Goal: Information Seeking & Learning: Learn about a topic

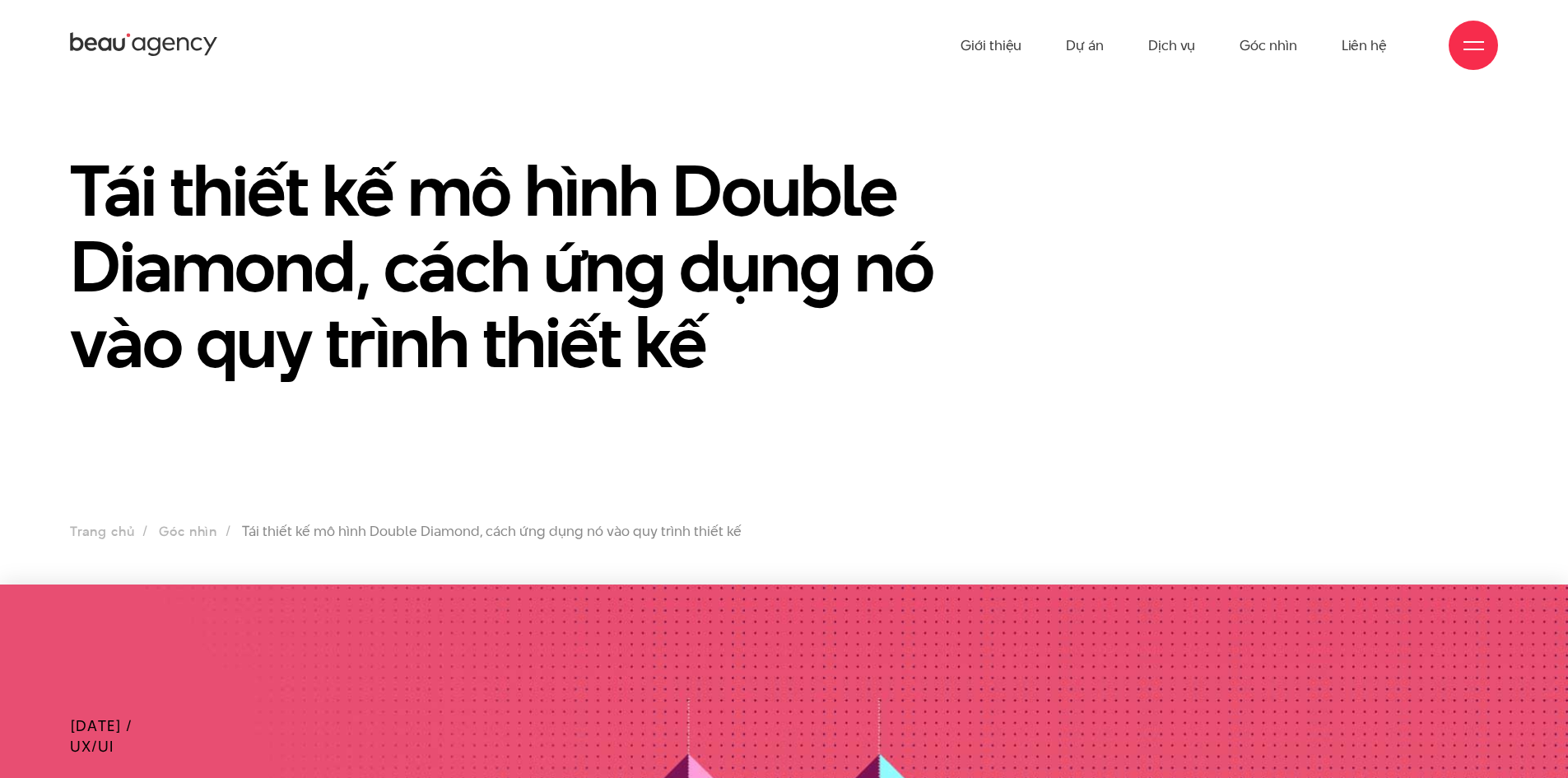
drag, startPoint x: 790, startPoint y: 272, endPoint x: 798, endPoint y: 44, distance: 228.1
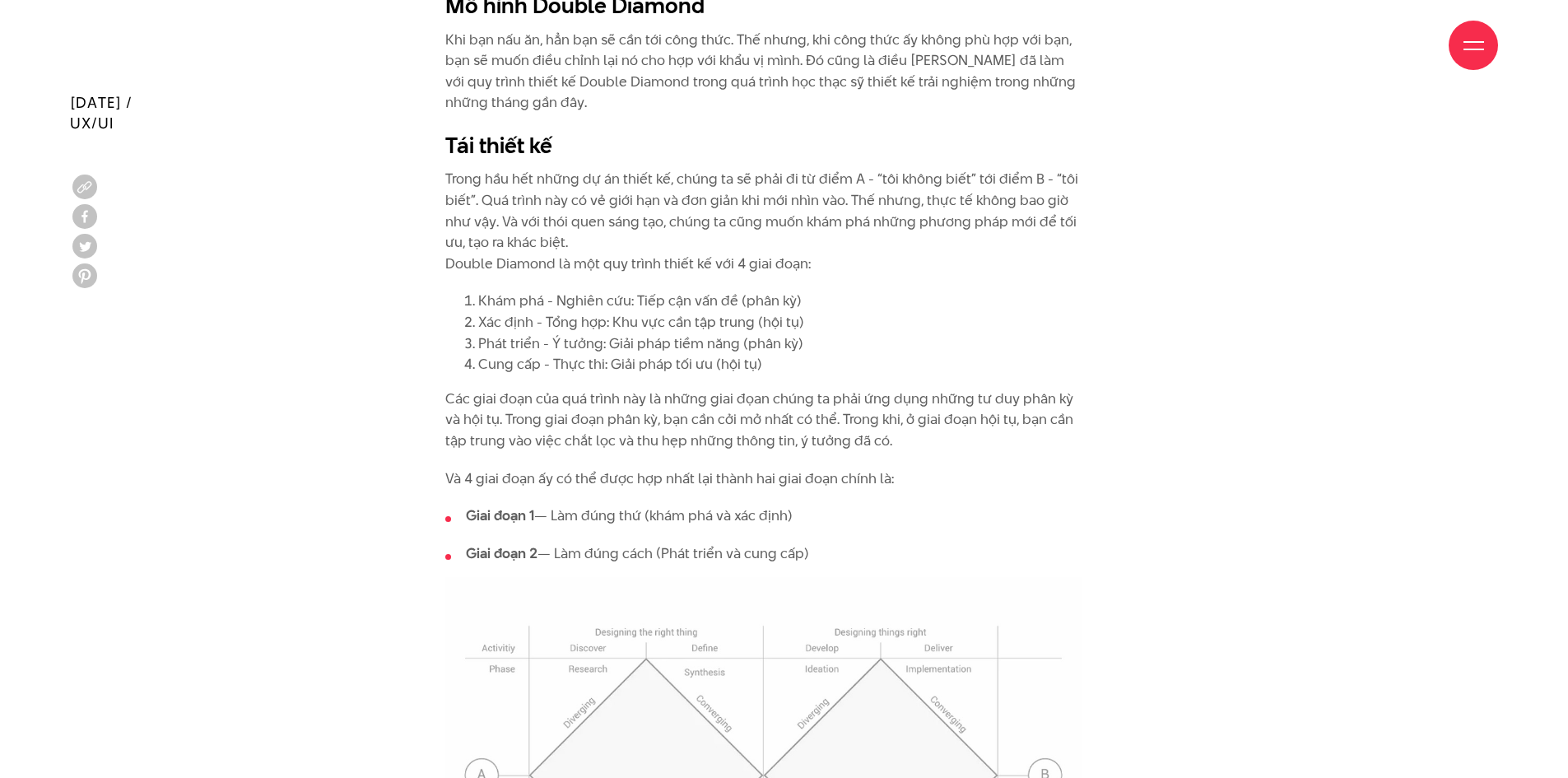
scroll to position [2223, 0]
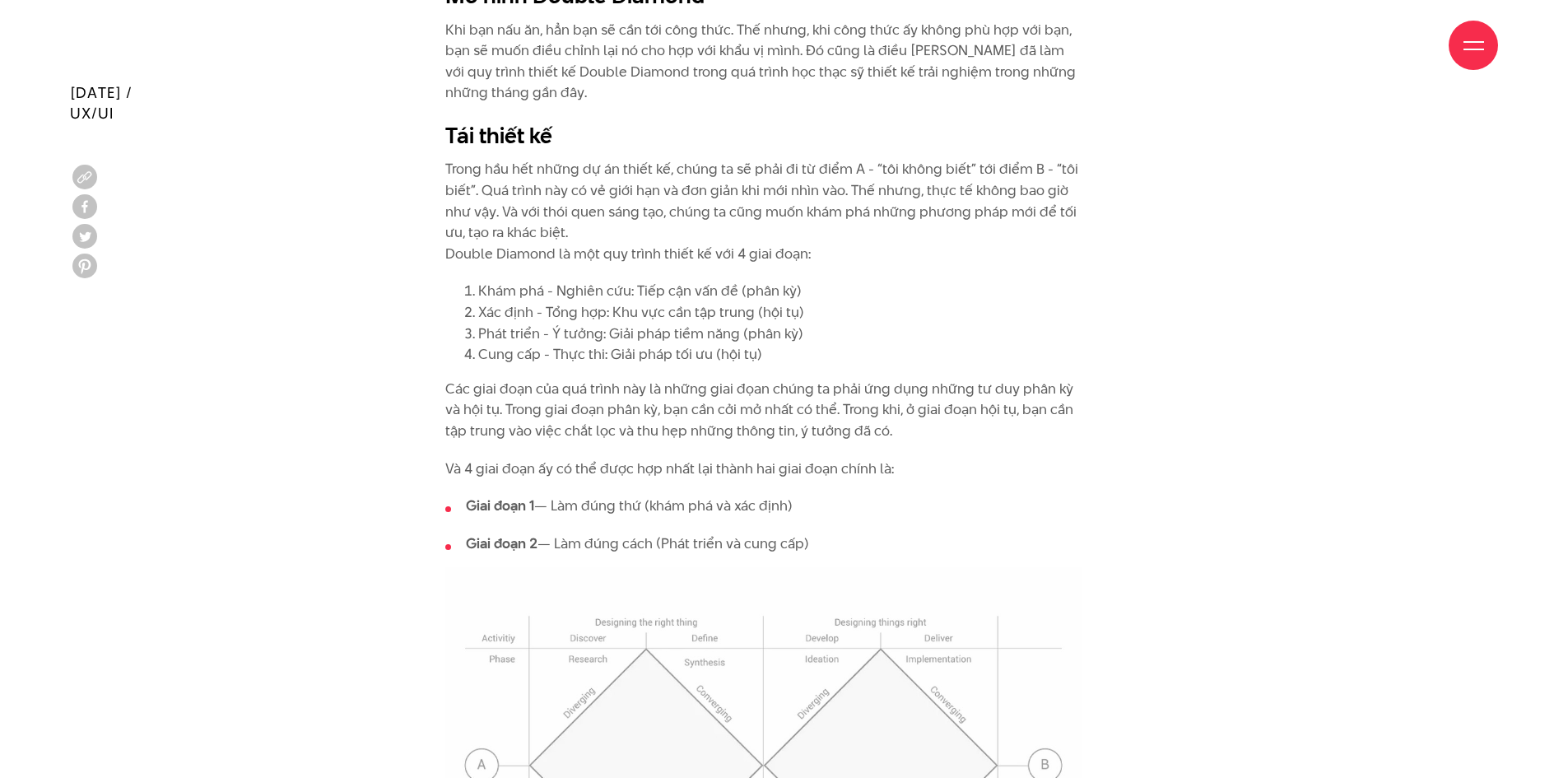
click at [754, 321] on li "Xác định - Tổng hợp: Khu vực cần tập trung (hội tụ)" at bounding box center [780, 313] width 603 height 21
click at [911, 391] on p "Các giai đoạn của quá trình này là những giai đọan chúng ta phải ứng dụng những…" at bounding box center [763, 410] width 636 height 64
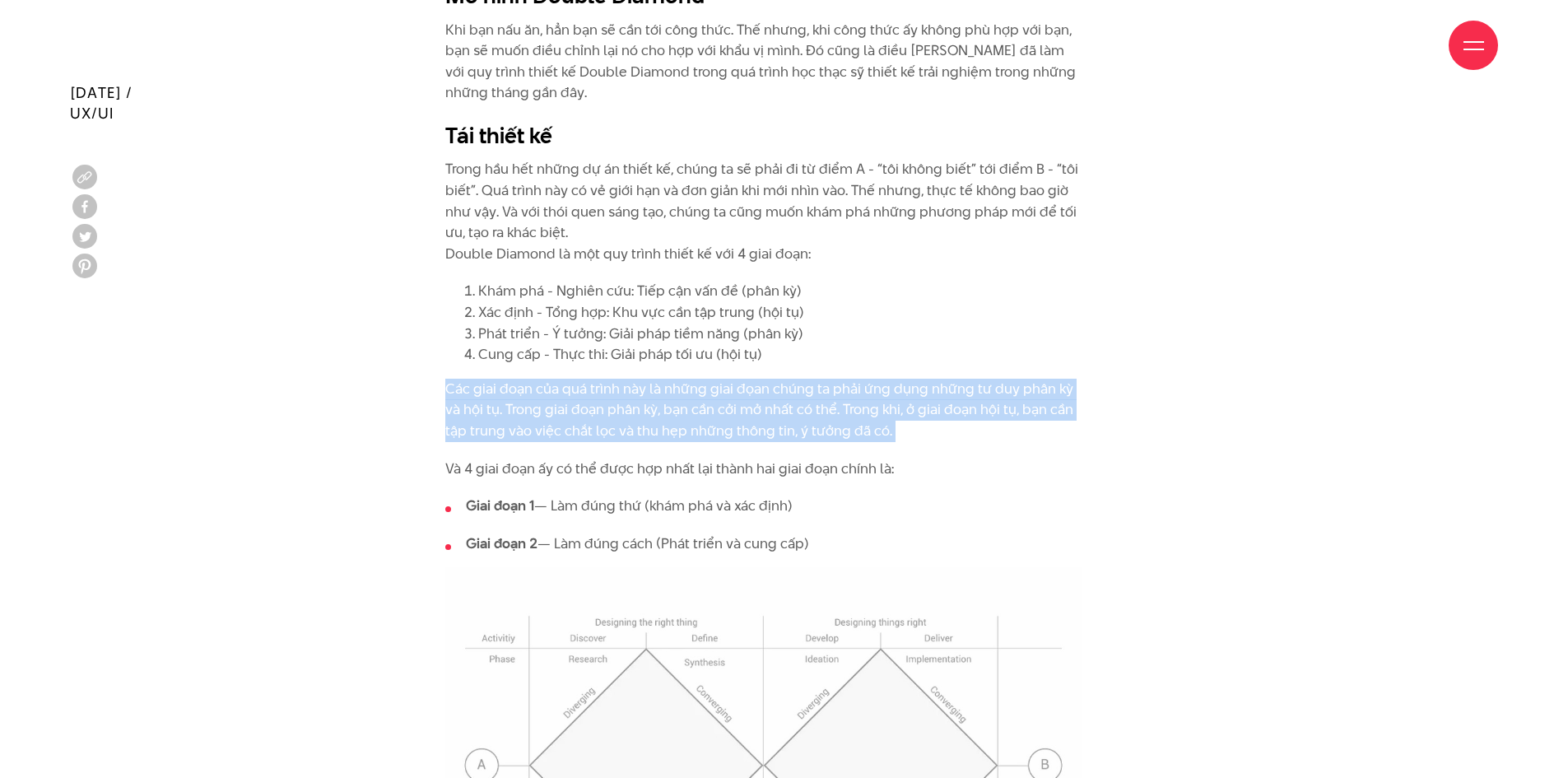
click at [911, 391] on p "Các giai đoạn của quá trình này là những giai đọan chúng ta phải ứng dụng những…" at bounding box center [763, 410] width 636 height 64
click at [828, 383] on p "Các giai đoạn của quá trình này là những giai đọan chúng ta phải ứng dụng những…" at bounding box center [763, 410] width 636 height 64
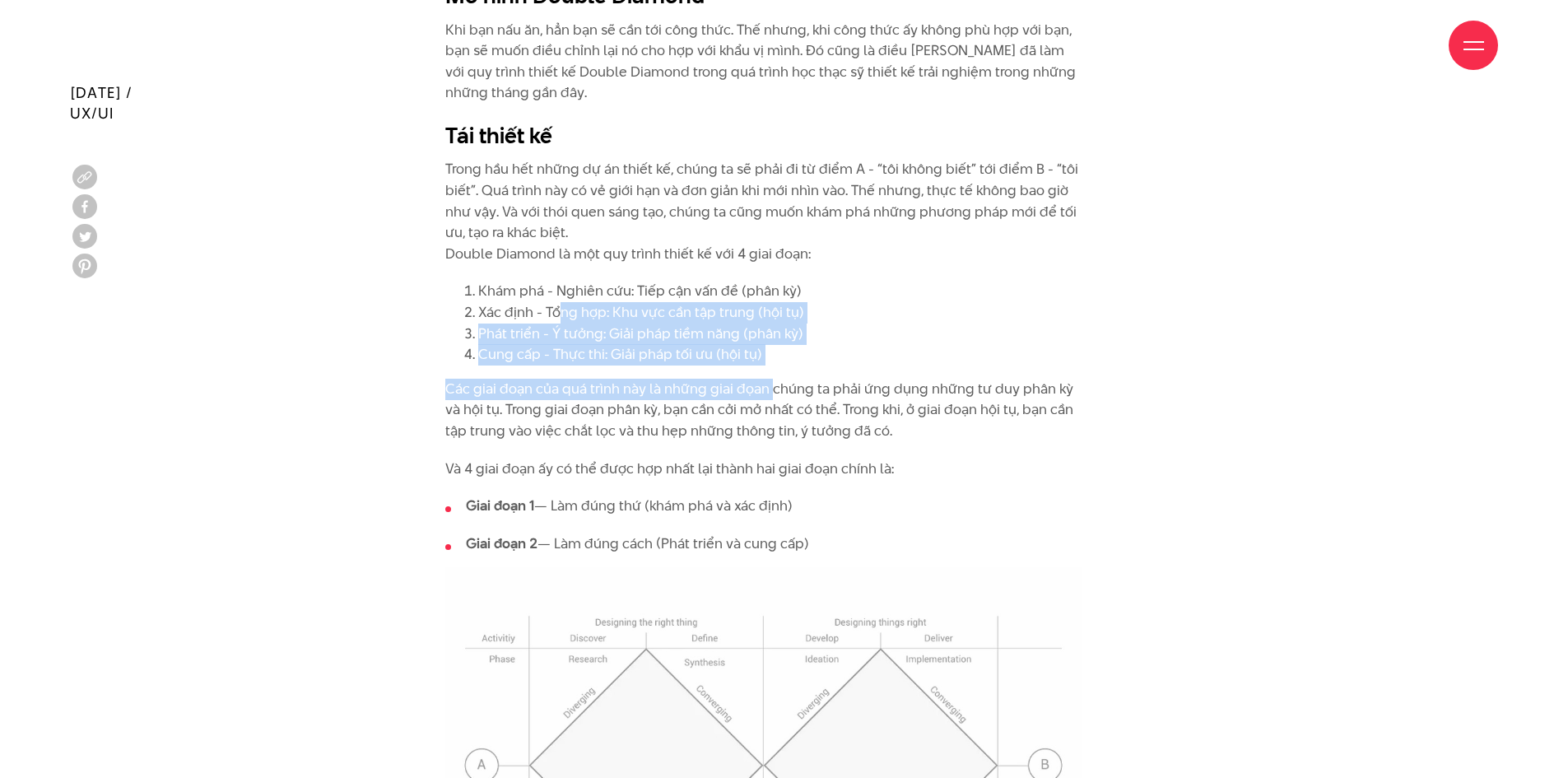
drag, startPoint x: 768, startPoint y: 399, endPoint x: 562, endPoint y: 300, distance: 228.6
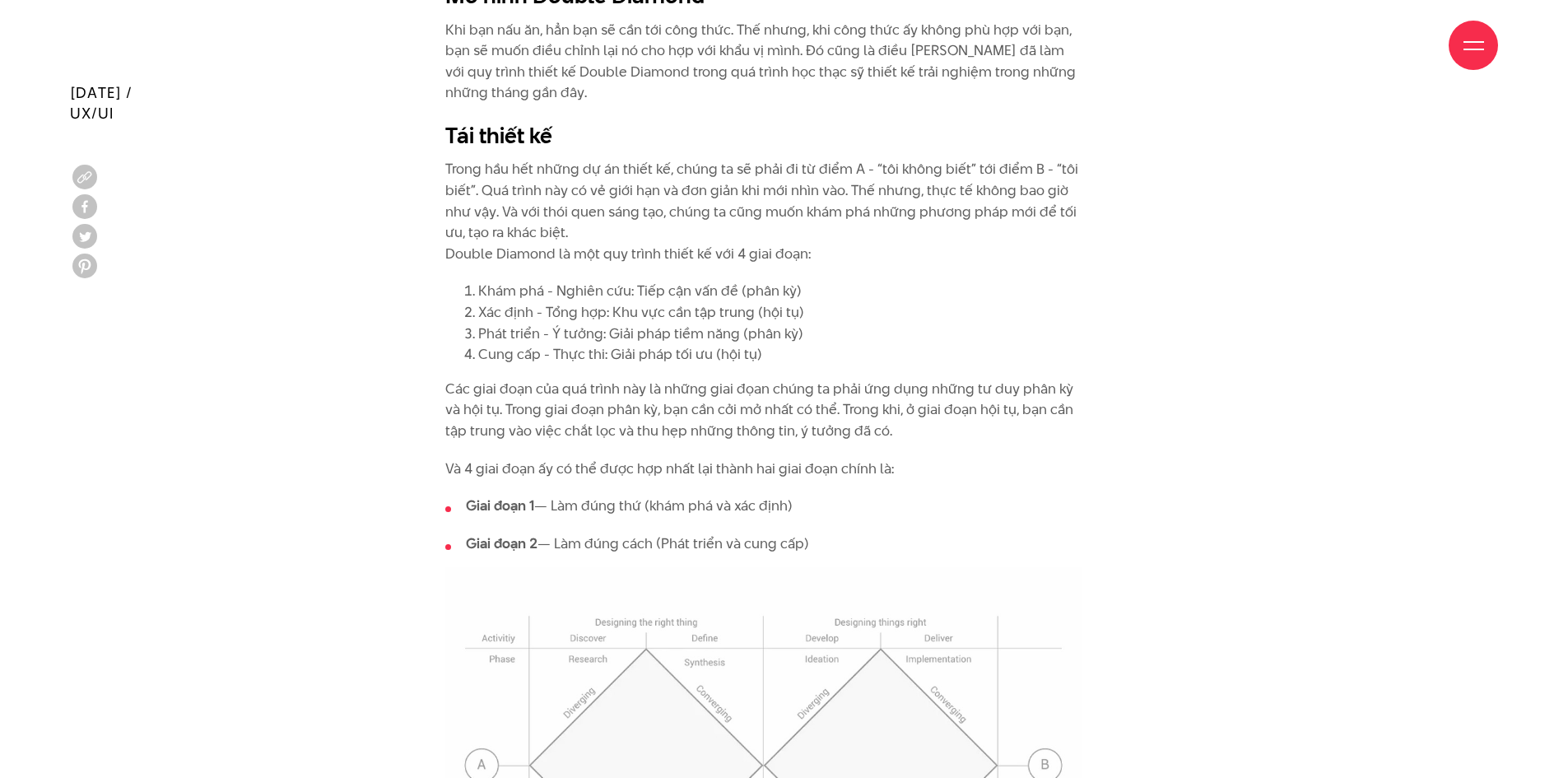
click at [562, 300] on li "Khám phá - Nghiên cứu: Tiếp cận vấn đề (phân kỳ)" at bounding box center [780, 292] width 603 height 21
click at [726, 258] on p "Trong hầu hết những dự án thiết kế, chúng ta sẽ phải đi từ điểm A - “tôi không …" at bounding box center [763, 211] width 636 height 105
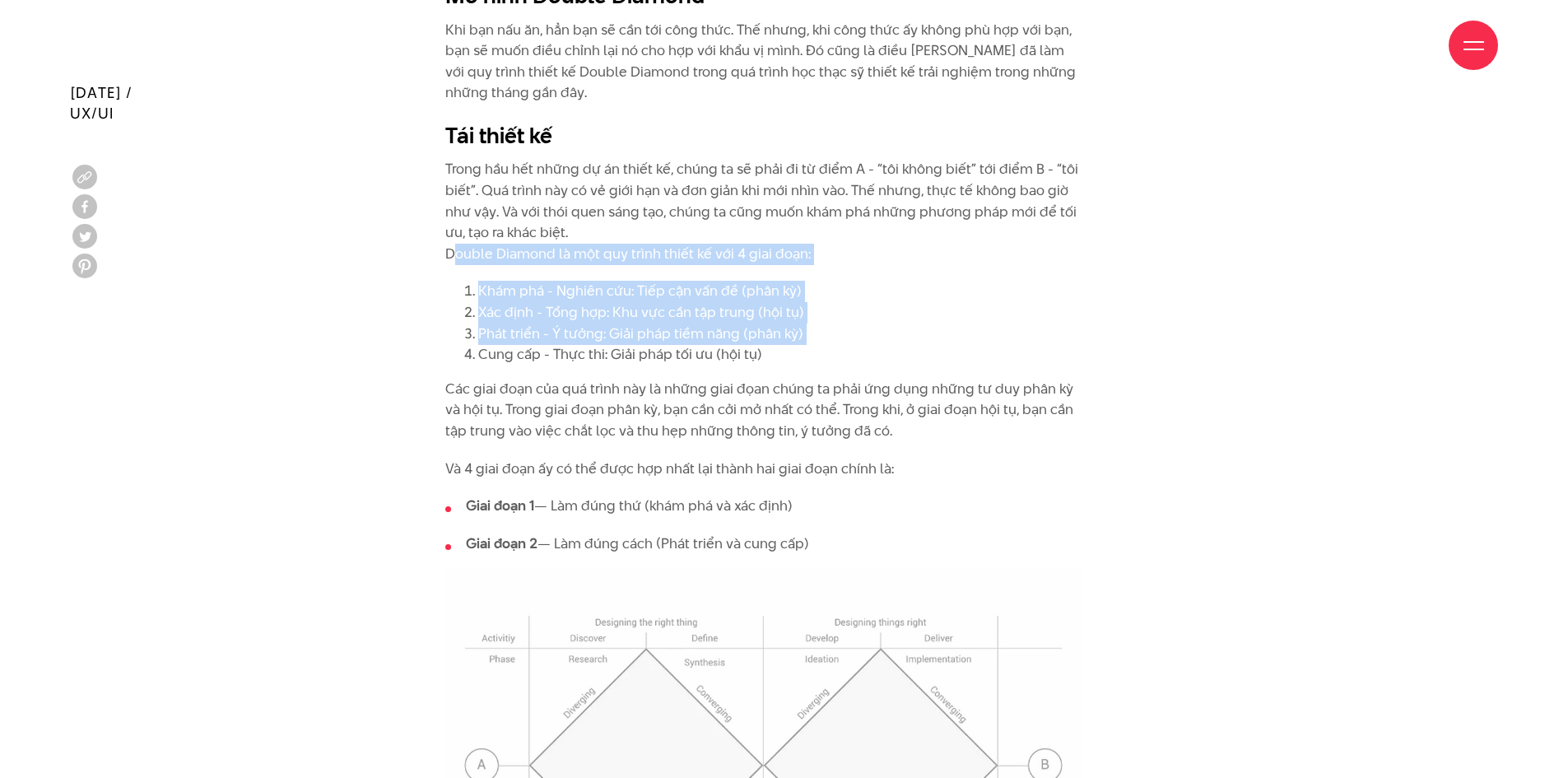
drag, startPoint x: 726, startPoint y: 258, endPoint x: 727, endPoint y: 332, distance: 74.0
